Goal: Task Accomplishment & Management: Complete application form

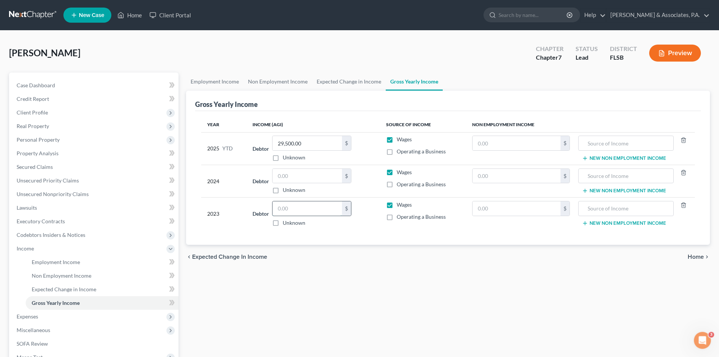
click at [306, 211] on input "text" at bounding box center [306, 208] width 69 height 14
type input "43,334.00"
click at [312, 210] on input "43,334.00" at bounding box center [306, 208] width 69 height 14
click at [373, 223] on div "Debtor 43,334.00 $ Unknown Balance Undetermined 43,334.00 $ Unknown" at bounding box center [312, 214] width 121 height 26
click at [288, 180] on input "text" at bounding box center [306, 176] width 69 height 14
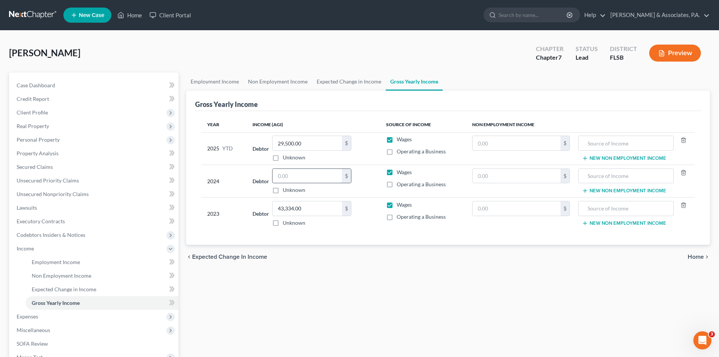
click at [281, 176] on input "text" at bounding box center [306, 176] width 69 height 14
type input "27,740.00"
click at [374, 258] on div "chevron_left Expected Change in Income Home chevron_right" at bounding box center [448, 256] width 524 height 24
click at [269, 83] on link "Non Employment Income" at bounding box center [277, 81] width 69 height 18
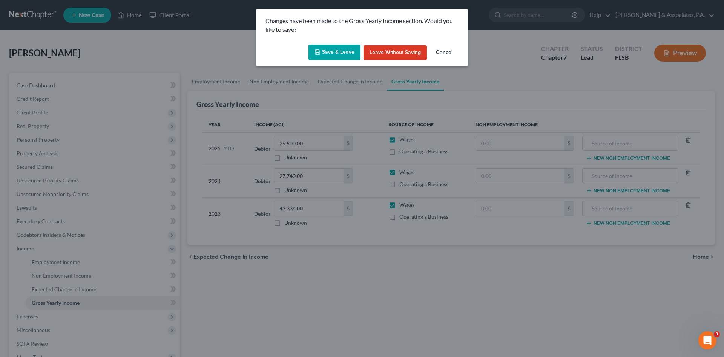
click at [340, 53] on button "Save & Leave" at bounding box center [335, 53] width 52 height 16
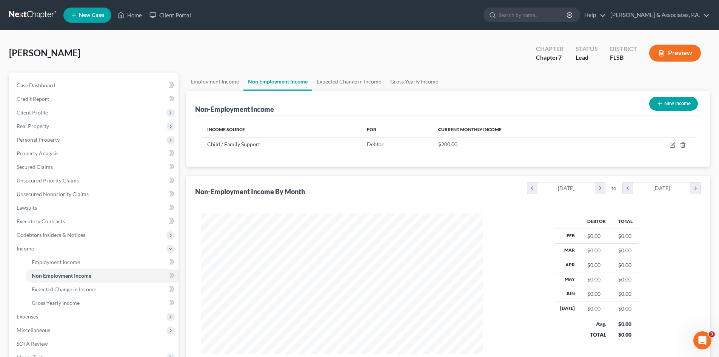
scroll to position [141, 297]
click at [214, 82] on link "Employment Income" at bounding box center [214, 81] width 57 height 18
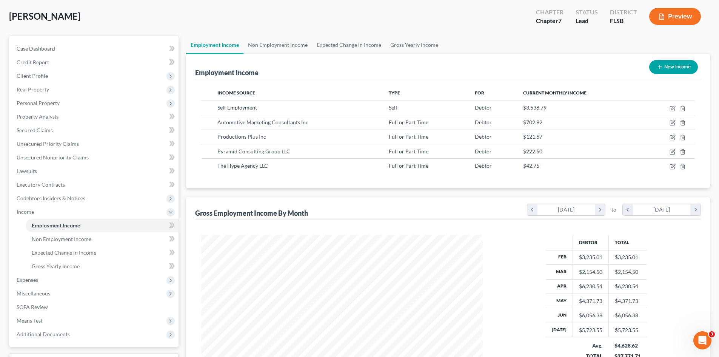
scroll to position [38, 0]
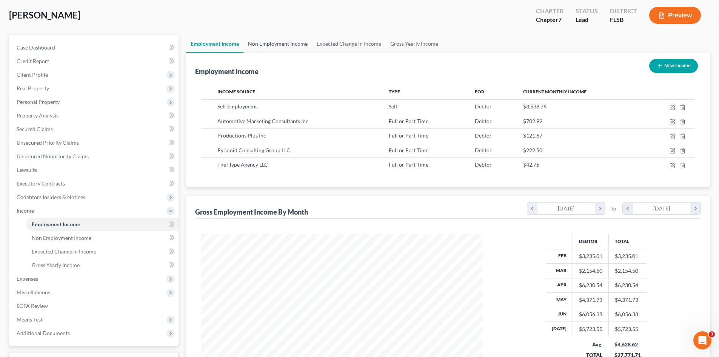
click at [286, 46] on link "Non Employment Income" at bounding box center [277, 44] width 69 height 18
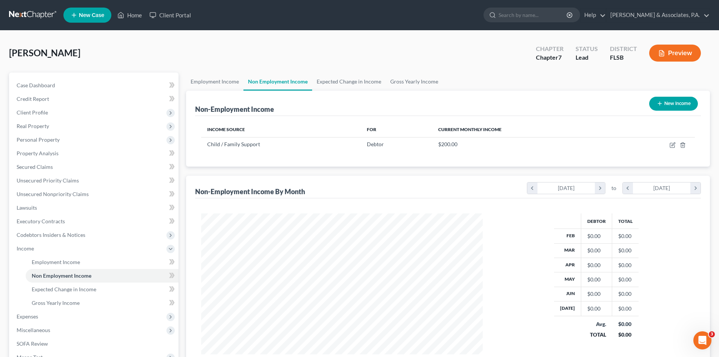
scroll to position [141, 297]
click at [208, 80] on link "Employment Income" at bounding box center [214, 81] width 57 height 18
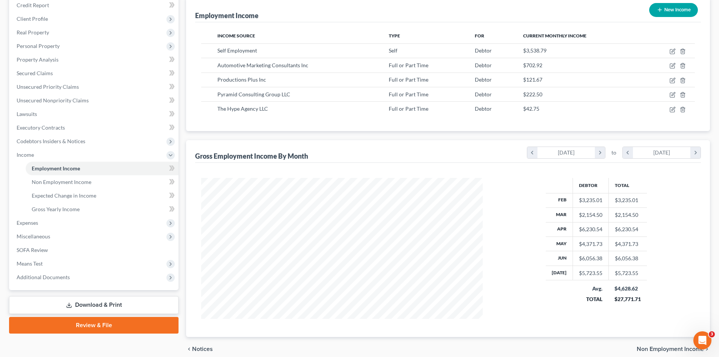
scroll to position [75, 0]
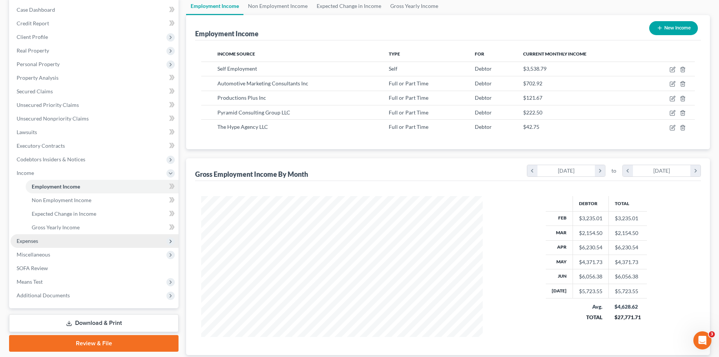
click at [31, 239] on span "Expenses" at bounding box center [28, 240] width 22 height 6
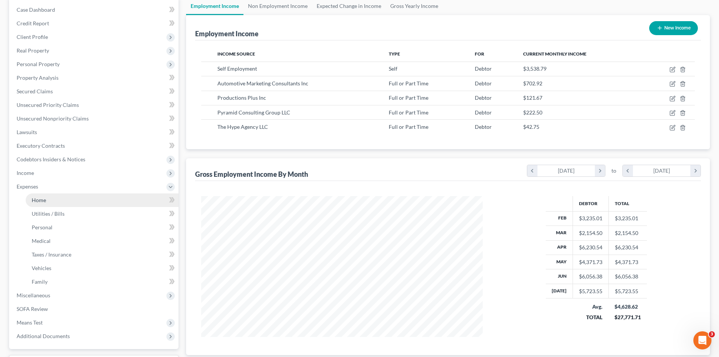
click at [53, 197] on link "Home" at bounding box center [102, 200] width 153 height 14
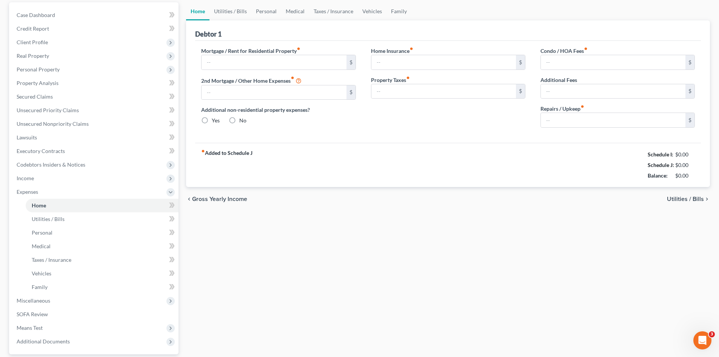
type input "500.00"
type input "0.00"
radio input "true"
type input "0.00"
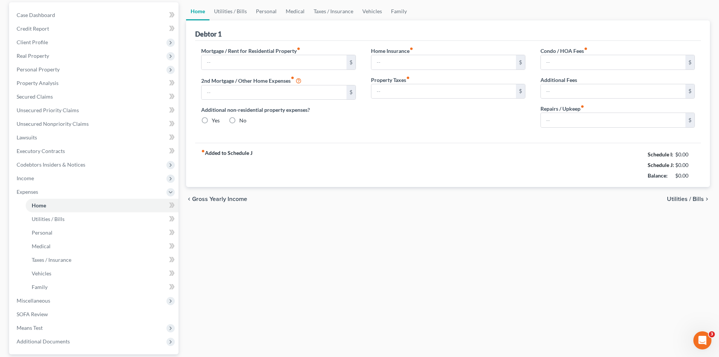
type input "0.00"
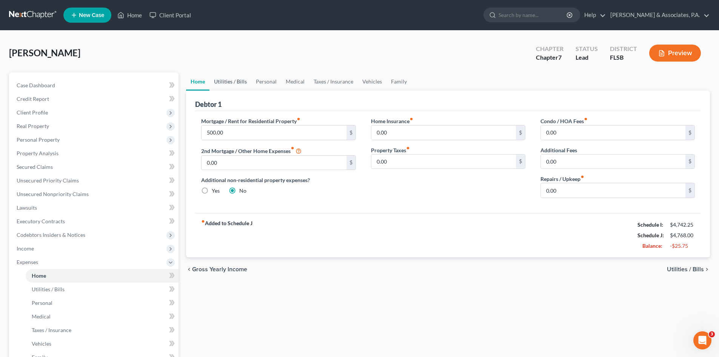
click at [233, 81] on link "Utilities / Bills" at bounding box center [230, 81] width 42 height 18
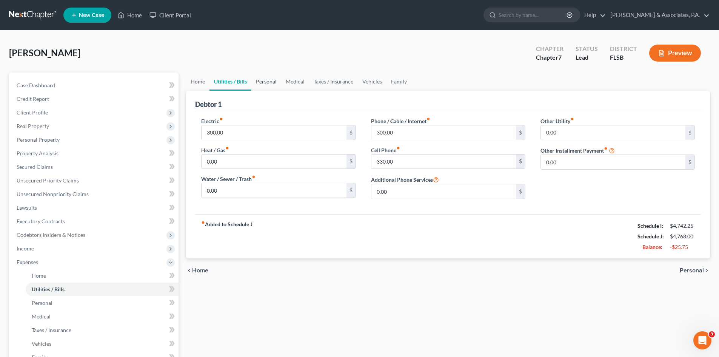
click at [271, 83] on link "Personal" at bounding box center [266, 81] width 30 height 18
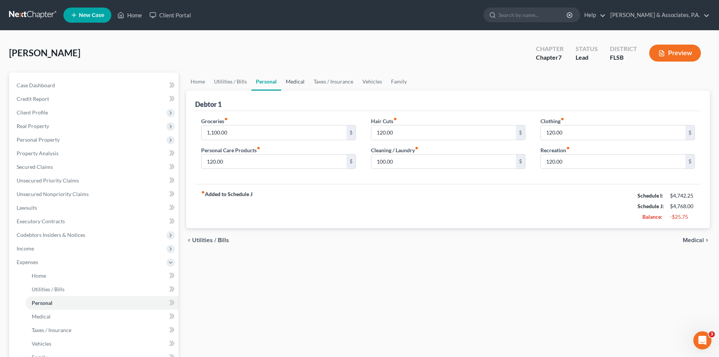
click at [300, 79] on link "Medical" at bounding box center [295, 81] width 28 height 18
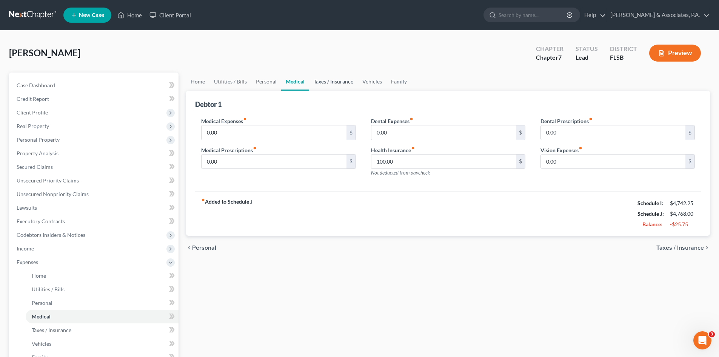
click at [325, 80] on link "Taxes / Insurance" at bounding box center [333, 81] width 49 height 18
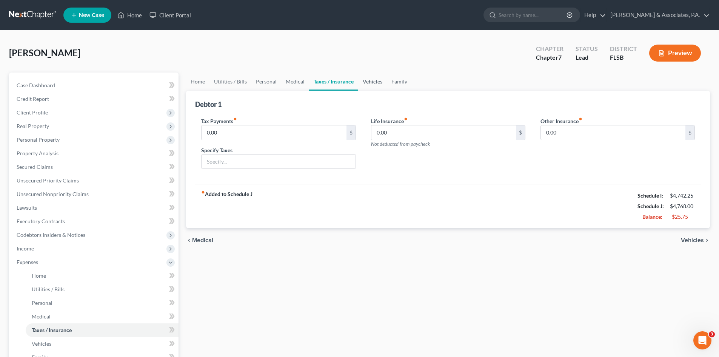
click at [370, 79] on link "Vehicles" at bounding box center [372, 81] width 29 height 18
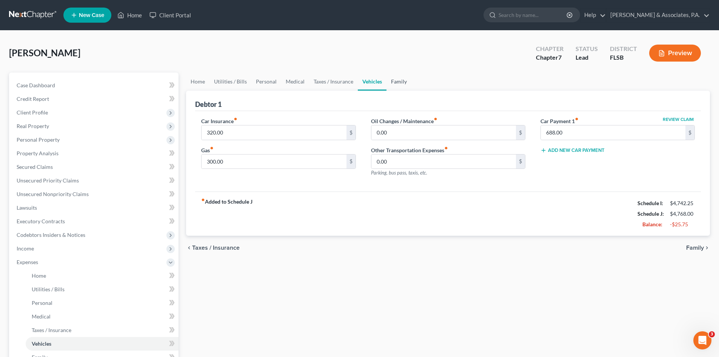
click at [398, 80] on link "Family" at bounding box center [398, 81] width 25 height 18
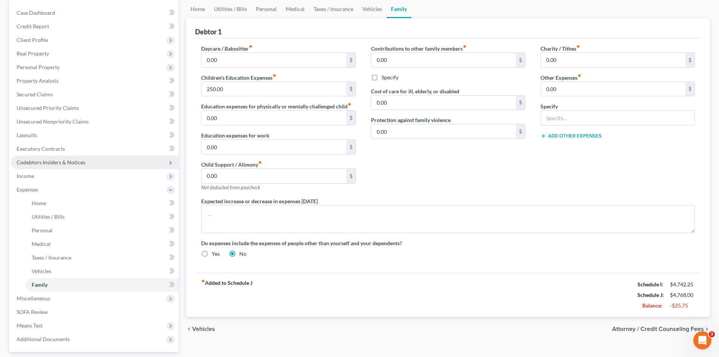
scroll to position [75, 0]
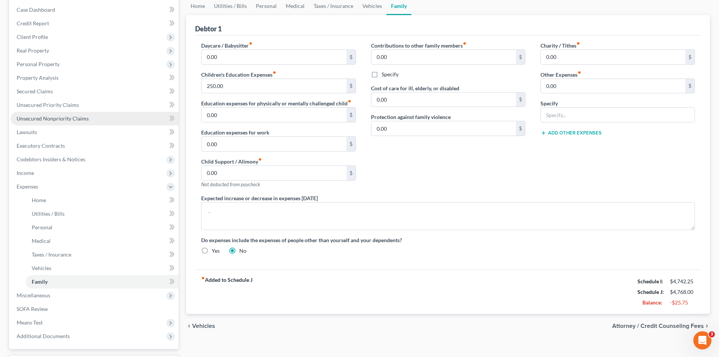
click at [45, 118] on span "Unsecured Nonpriority Claims" at bounding box center [53, 118] width 72 height 6
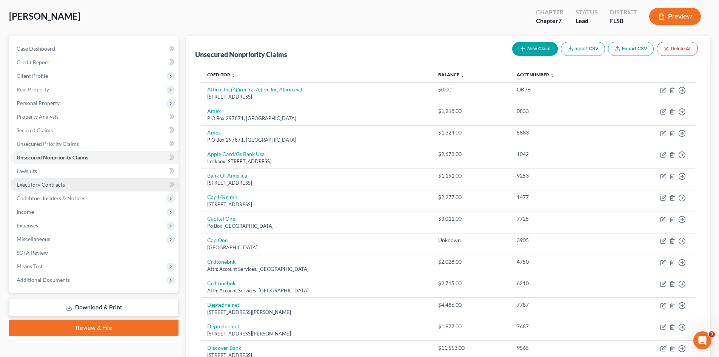
scroll to position [113, 0]
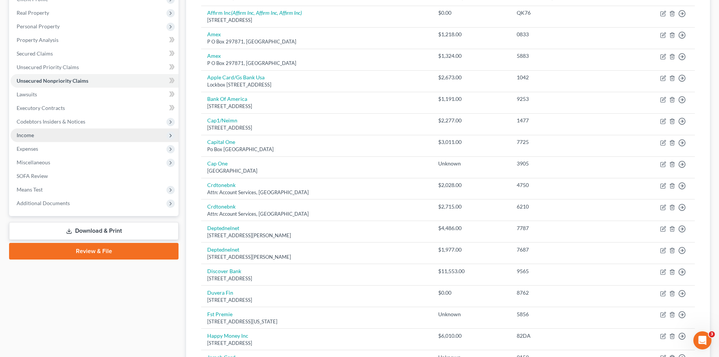
click at [35, 135] on span "Income" at bounding box center [95, 135] width 168 height 14
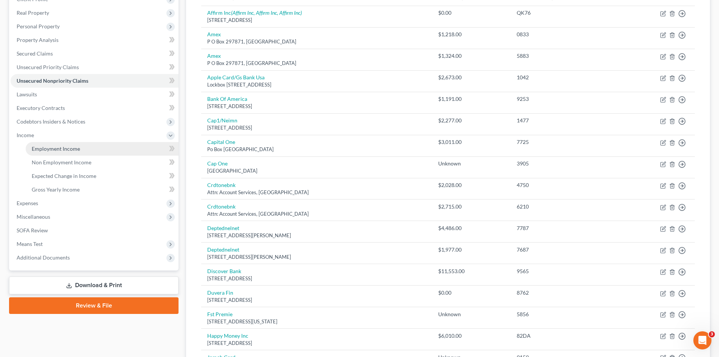
click at [69, 153] on link "Employment Income" at bounding box center [102, 149] width 153 height 14
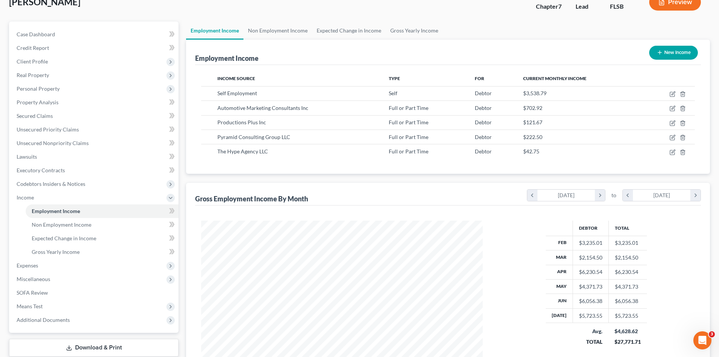
scroll to position [89, 0]
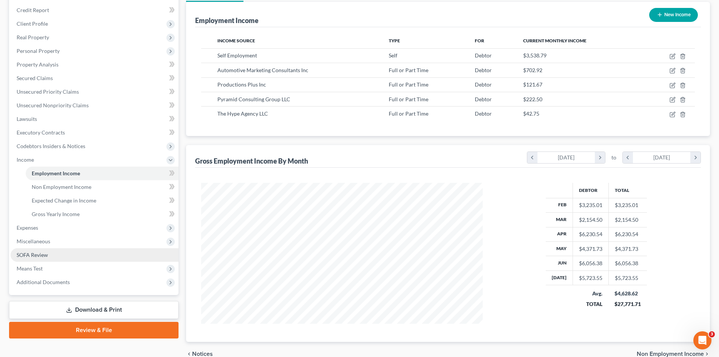
click at [42, 255] on span "SOFA Review" at bounding box center [32, 254] width 31 height 6
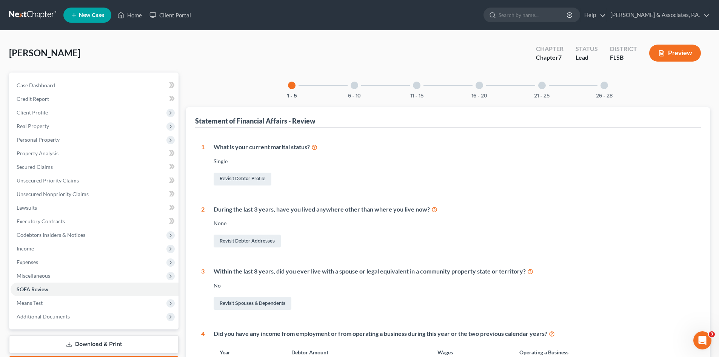
click at [604, 84] on div at bounding box center [604, 85] width 8 height 8
